Goal: Task Accomplishment & Management: Manage account settings

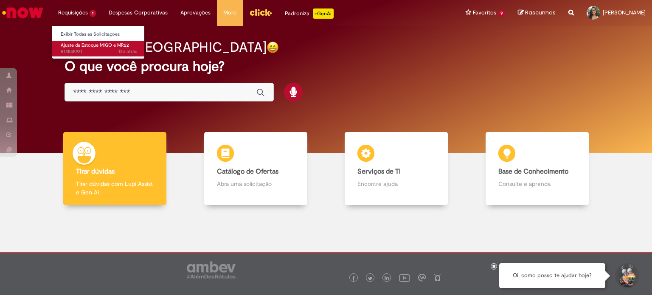
click at [87, 47] on span "Ajuste de Estoque MIGO e MR22" at bounding box center [95, 45] width 68 height 6
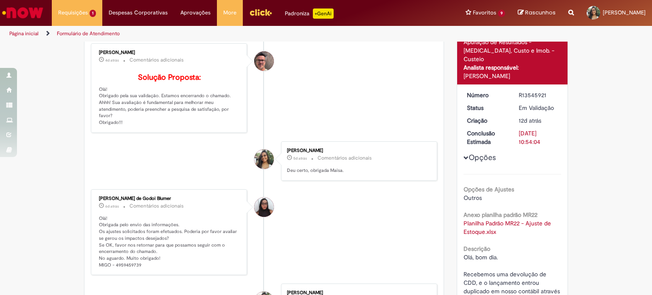
scroll to position [85, 0]
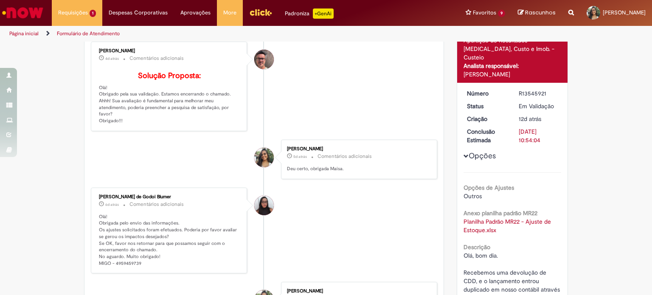
click at [531, 89] on div "R13545921" at bounding box center [538, 93] width 39 height 8
copy div "R13545921"
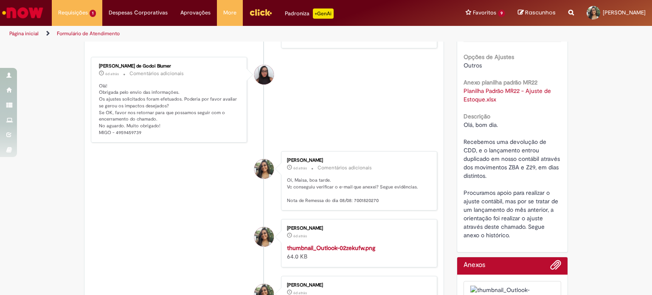
scroll to position [127, 0]
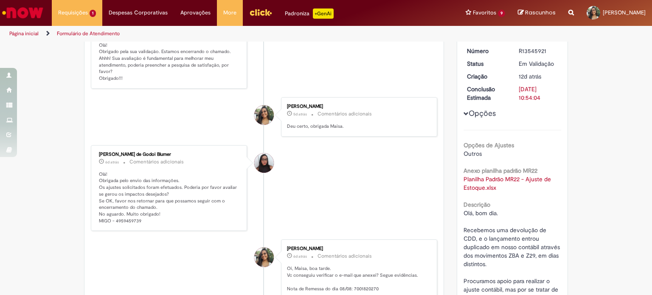
click at [130, 224] on p "Olá! Obrigada pelo envio das informações. Os ajustes solicitados foram efetuado…" at bounding box center [169, 197] width 141 height 53
copy p "4959459739"
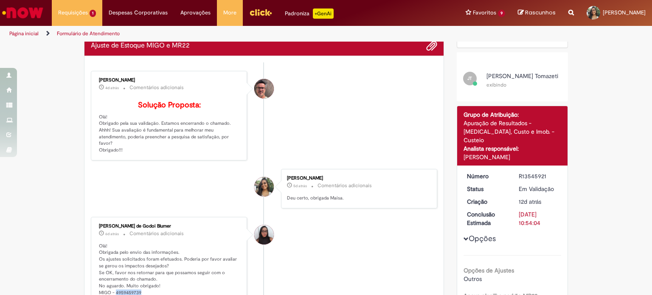
scroll to position [0, 0]
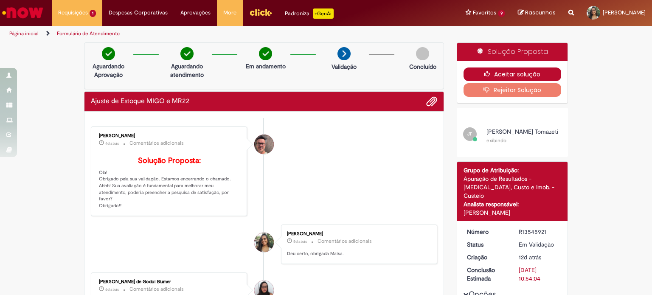
click at [504, 73] on button "Aceitar solução" at bounding box center [512, 74] width 98 height 14
